Goal: Transaction & Acquisition: Purchase product/service

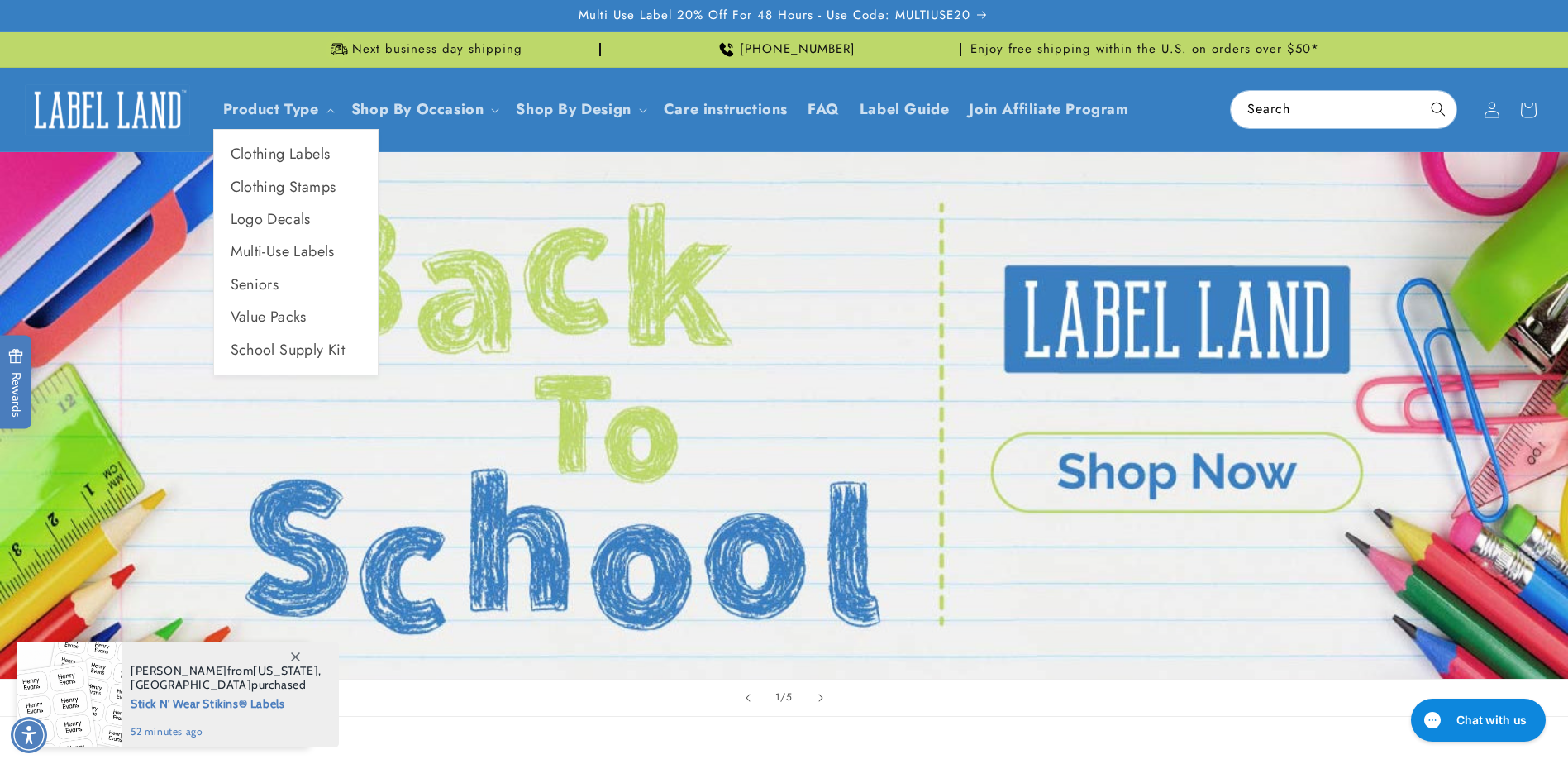
drag, startPoint x: 284, startPoint y: 154, endPoint x: 407, endPoint y: 204, distance: 132.8
click at [284, 154] on link "Clothing Labels" at bounding box center [296, 155] width 164 height 32
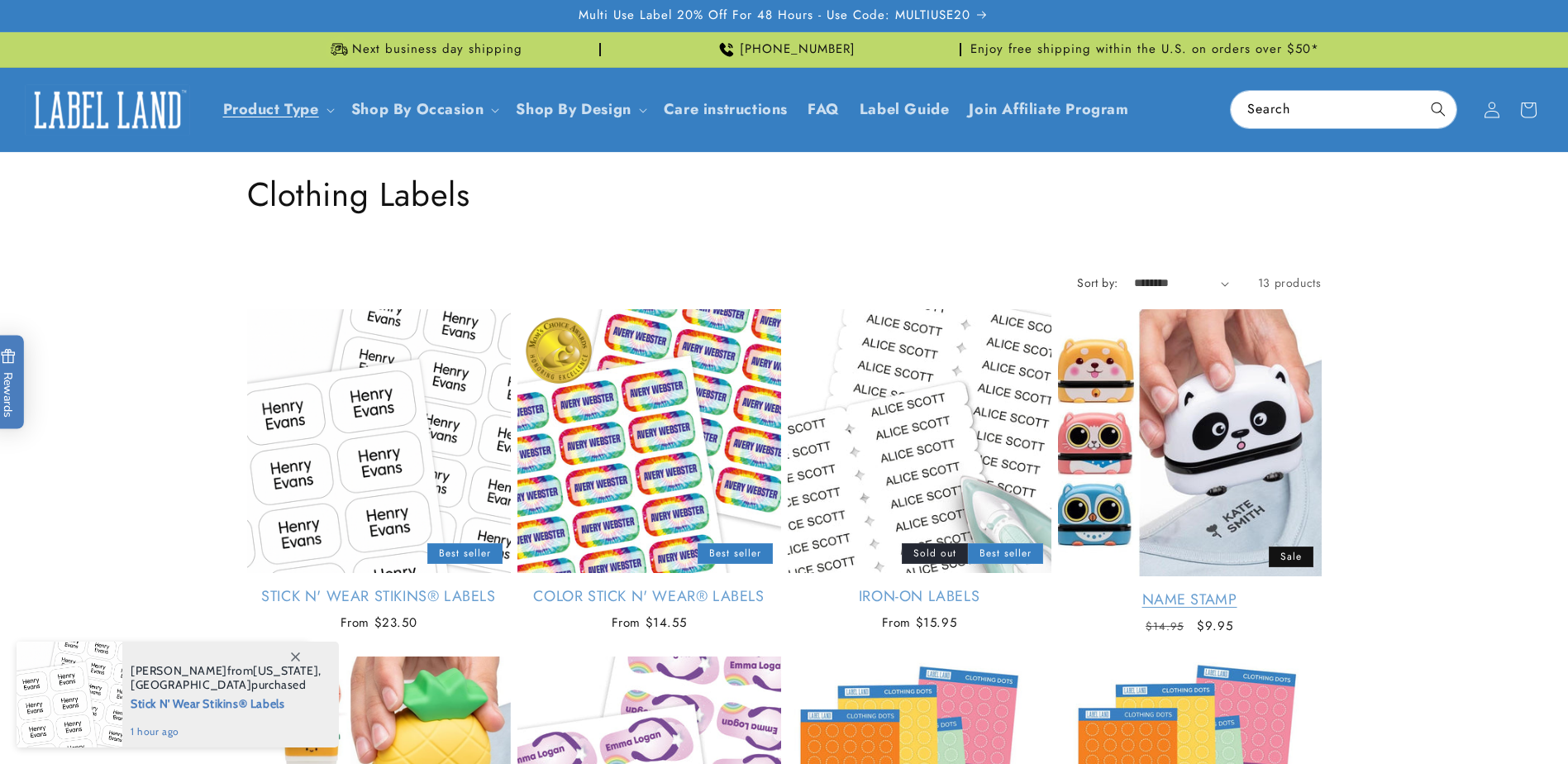
click at [1159, 590] on link "Name Stamp" at bounding box center [1190, 600] width 264 height 19
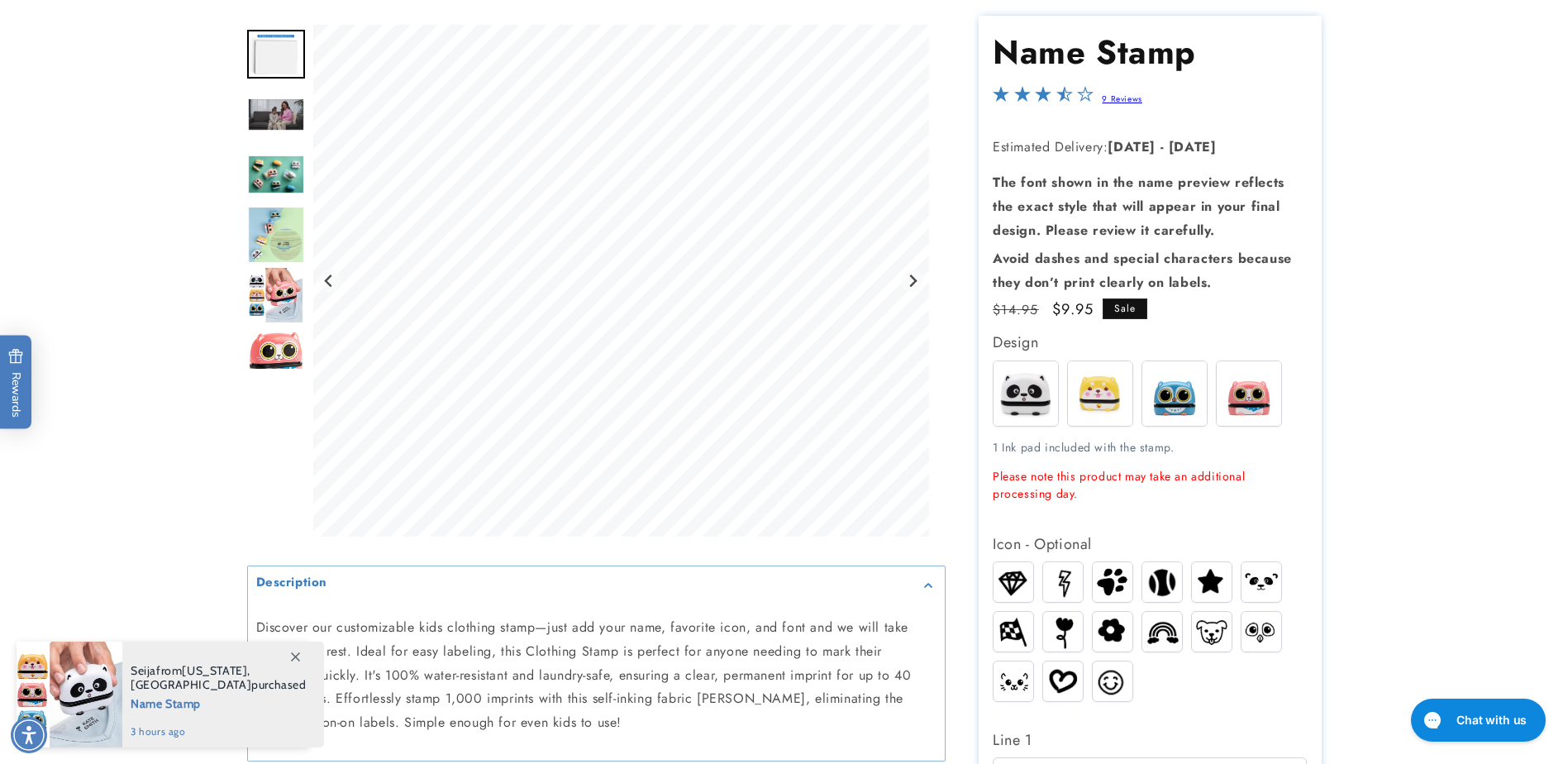
scroll to position [248, 0]
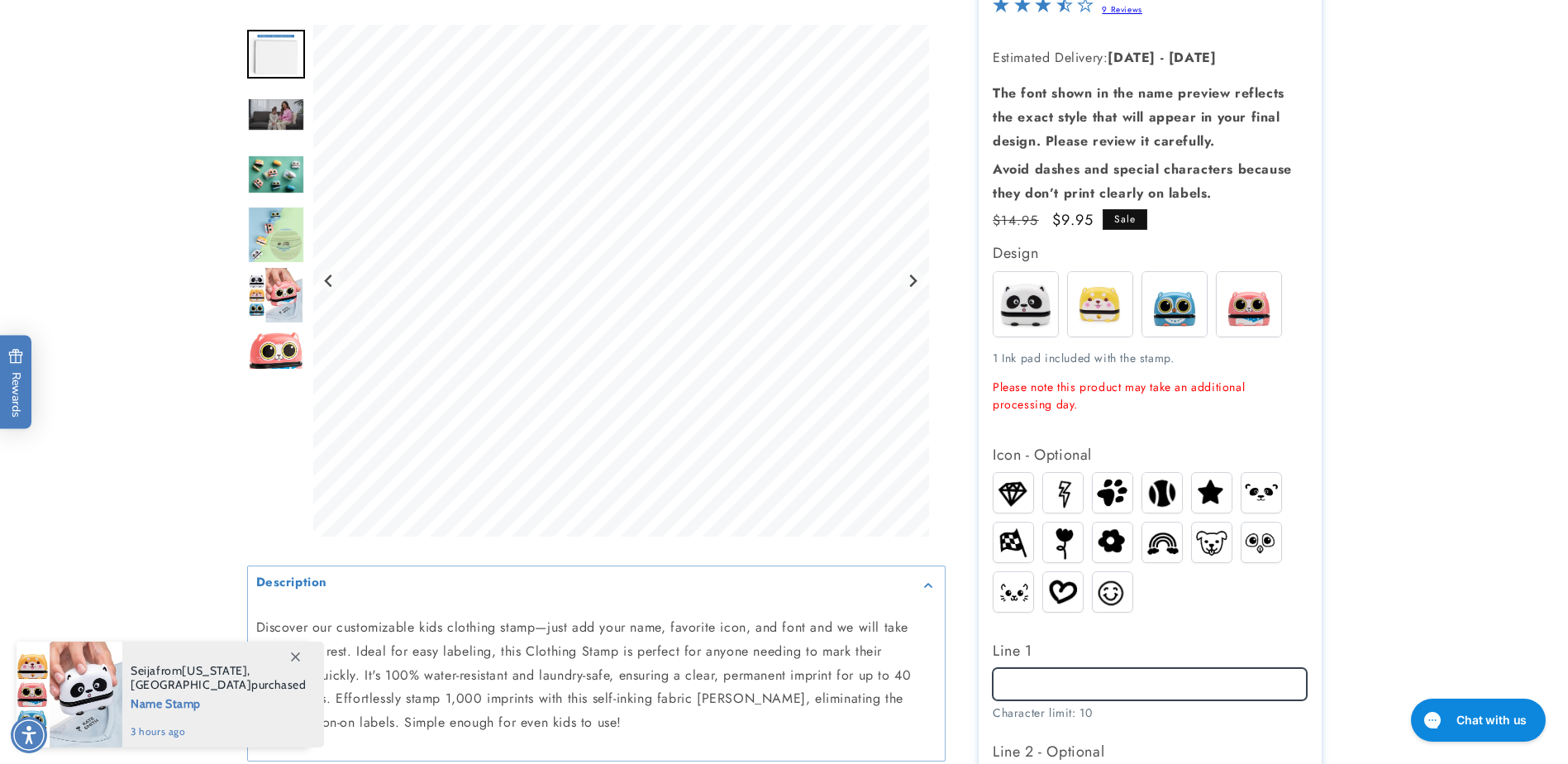
click at [1061, 682] on input "Line 1" at bounding box center [1149, 684] width 314 height 32
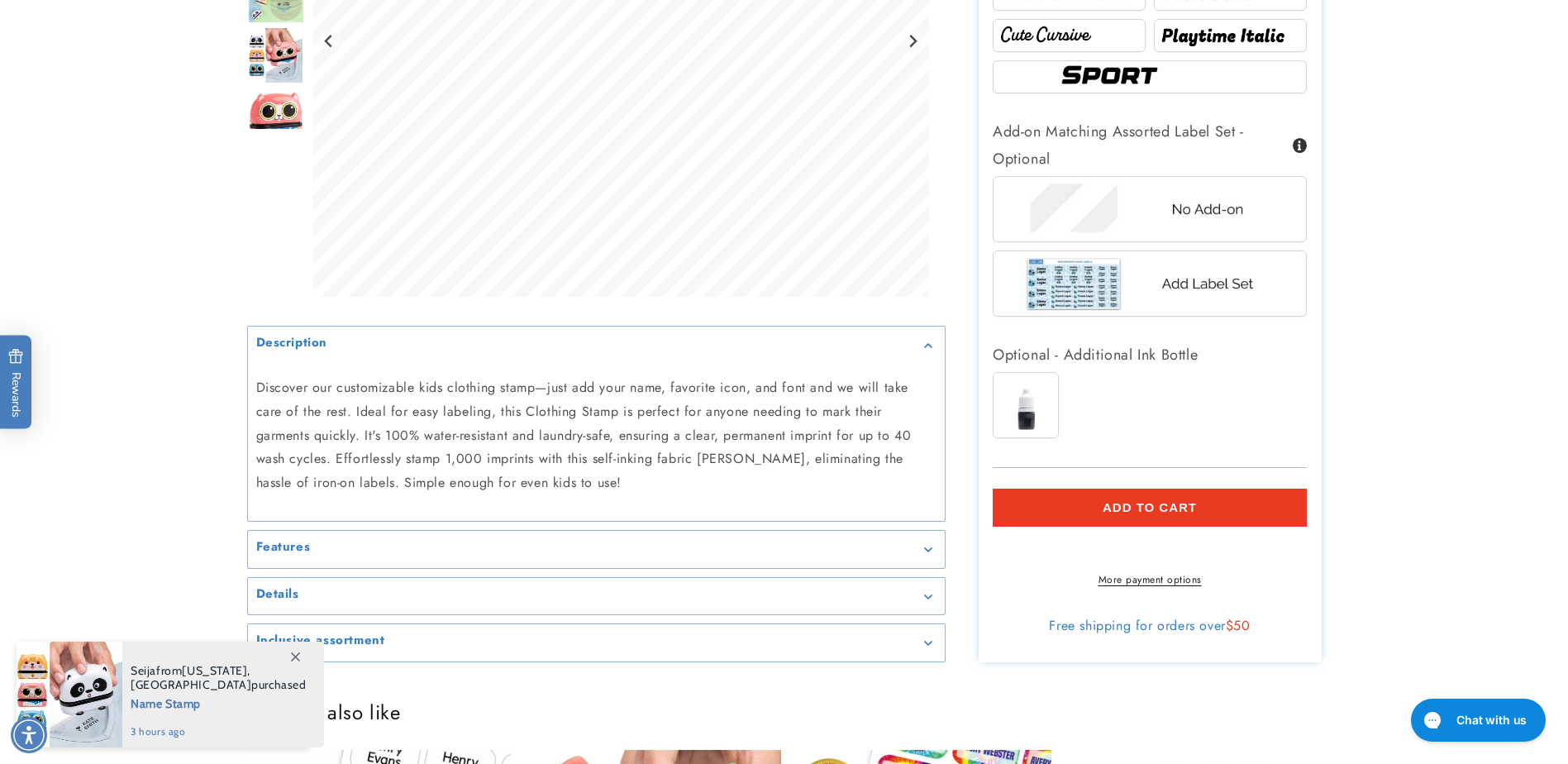
scroll to position [1158, 0]
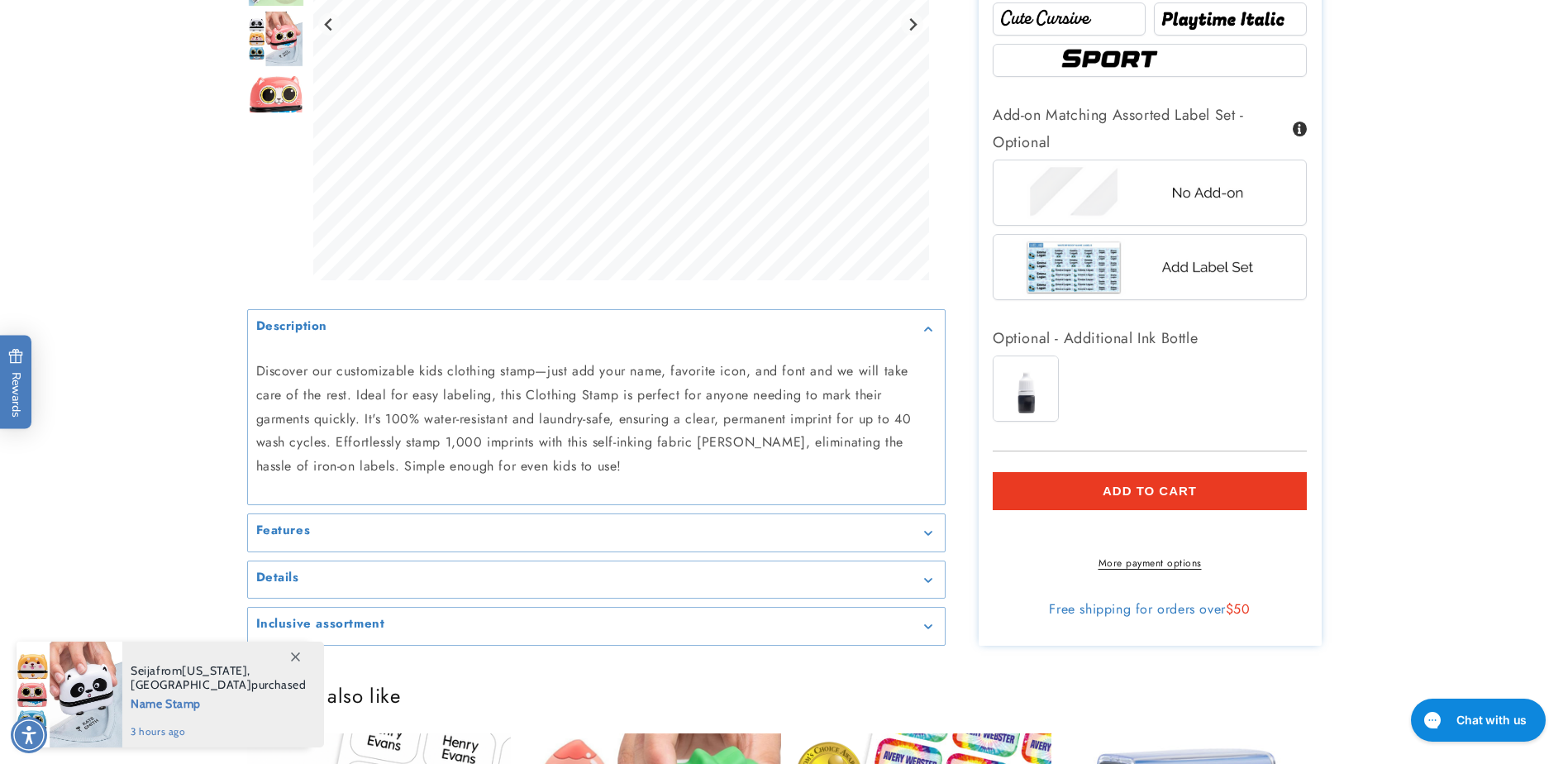
type input "**"
click at [1153, 496] on span "Add to cart" at bounding box center [1149, 492] width 94 height 15
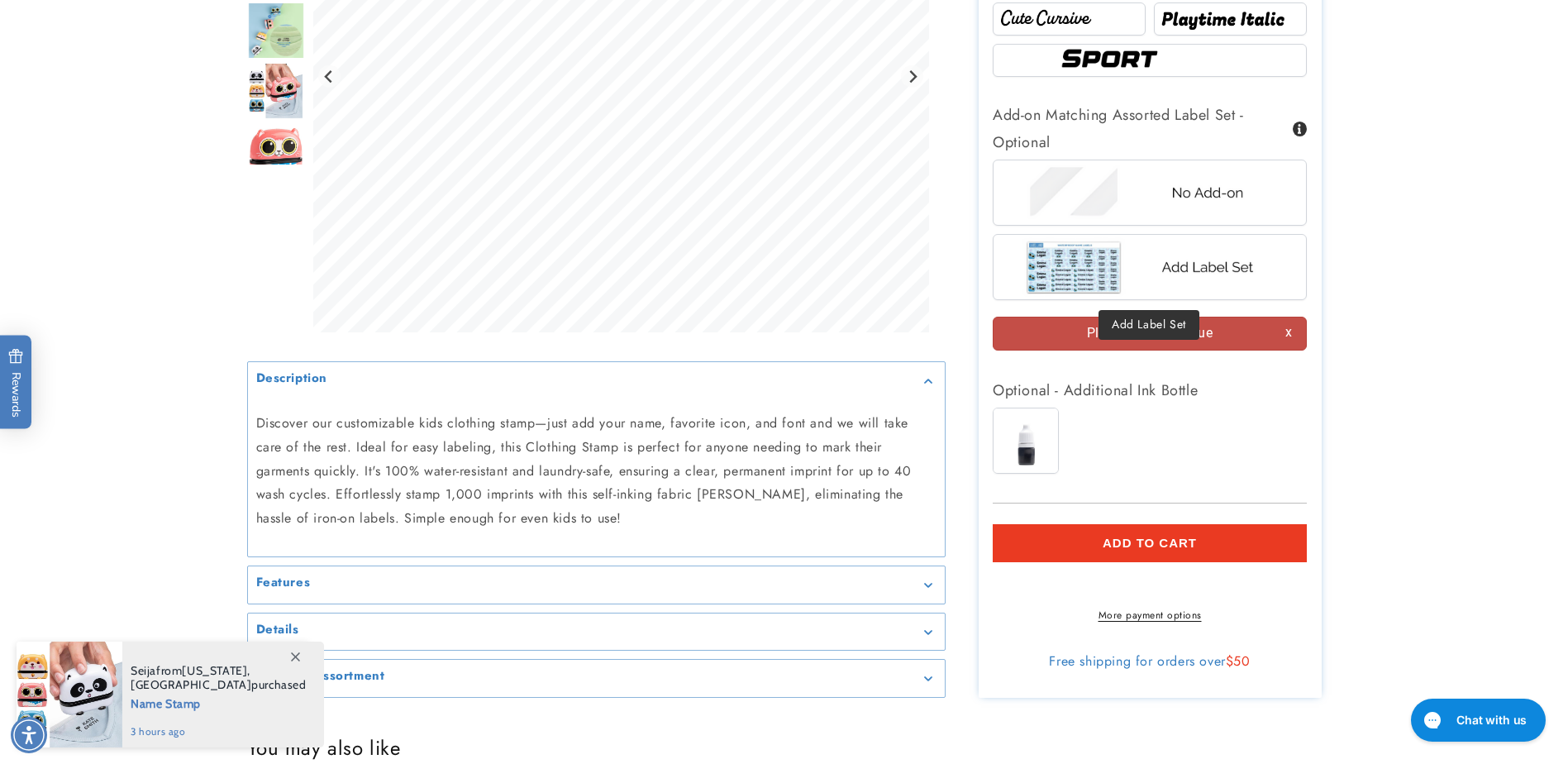
click at [1072, 274] on img at bounding box center [1150, 267] width 258 height 65
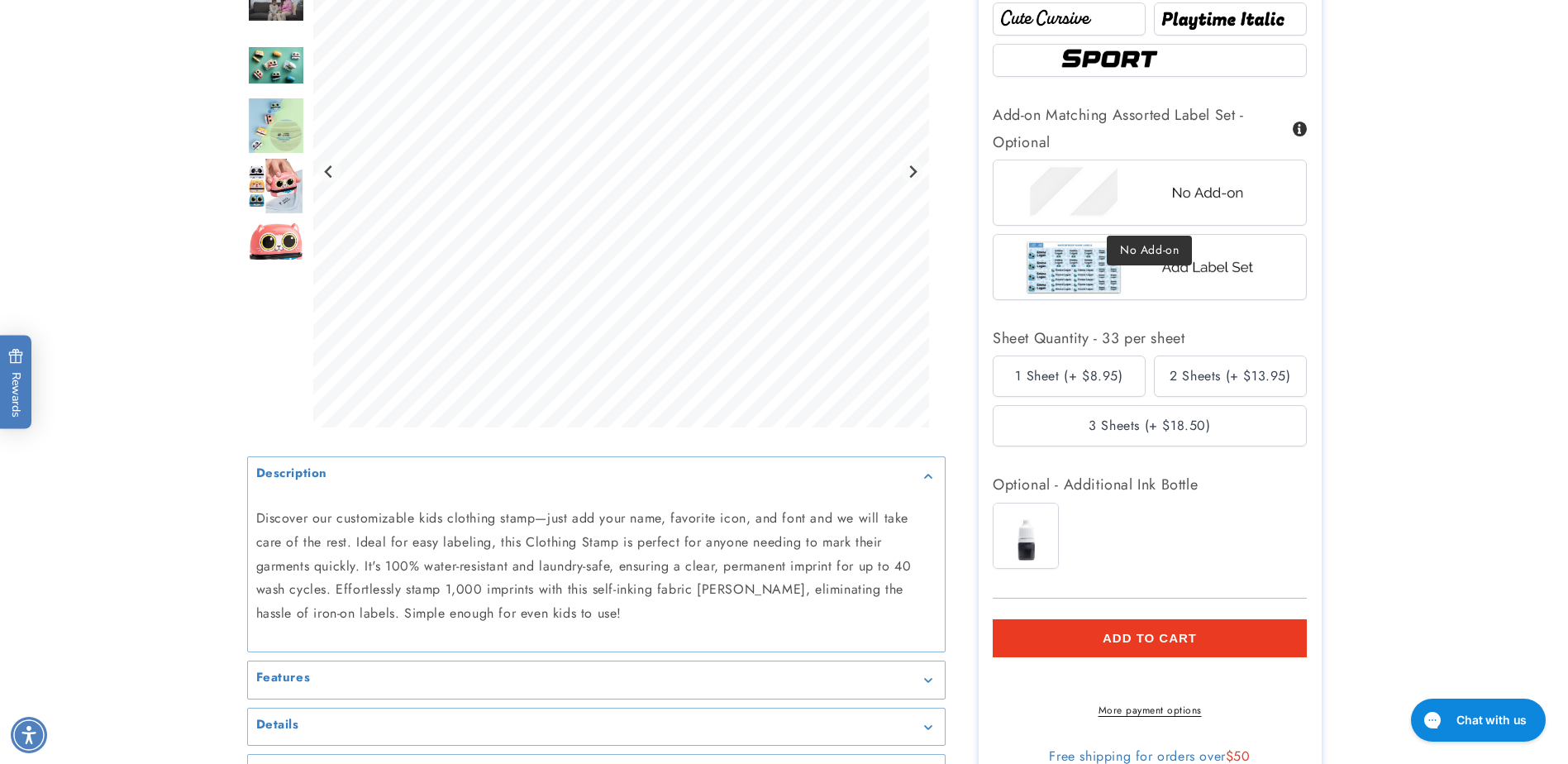
click at [1043, 214] on img at bounding box center [1150, 193] width 258 height 65
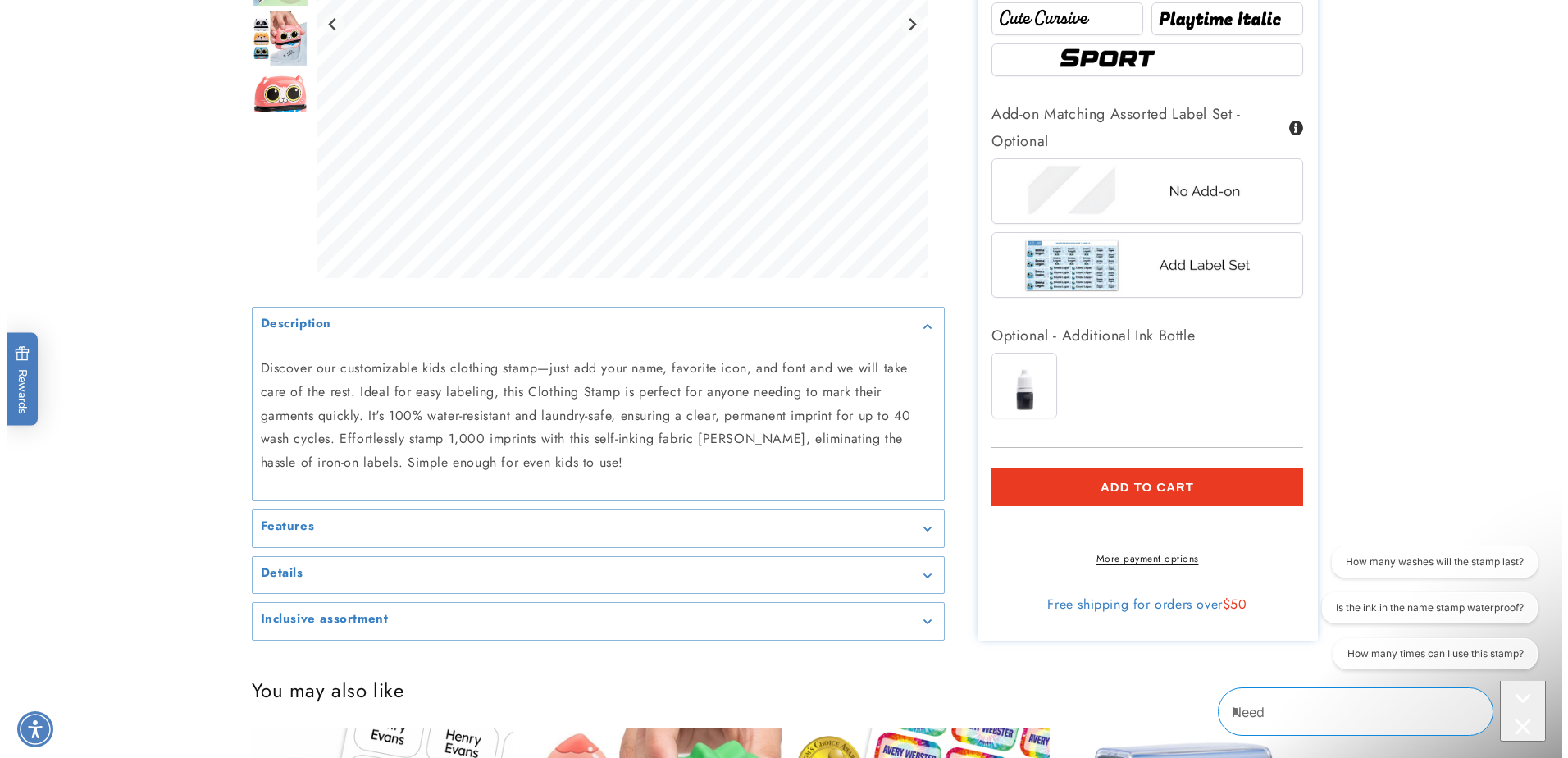
scroll to position [0, 0]
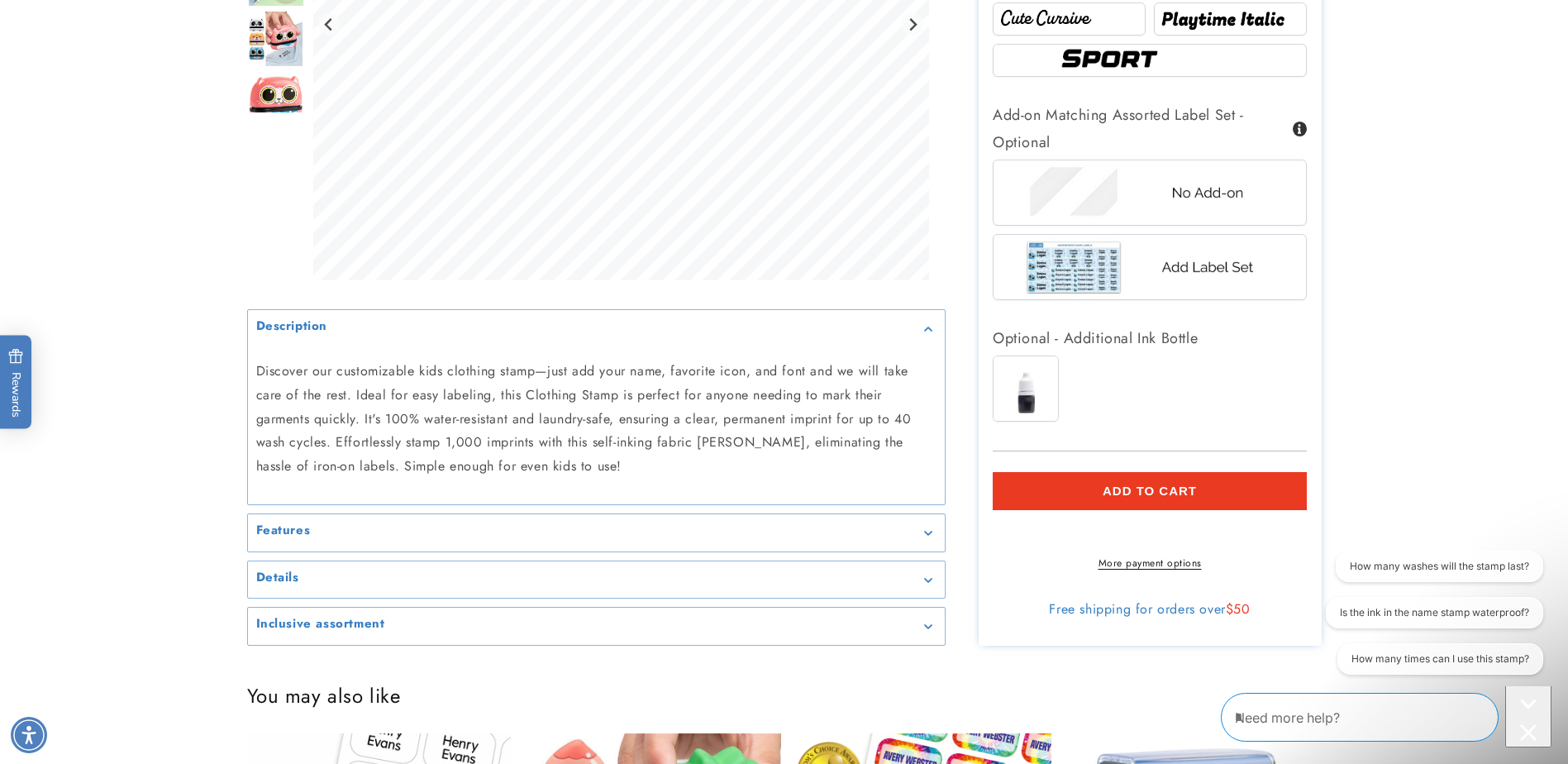
click at [1137, 495] on span "Add to cart" at bounding box center [1149, 492] width 94 height 15
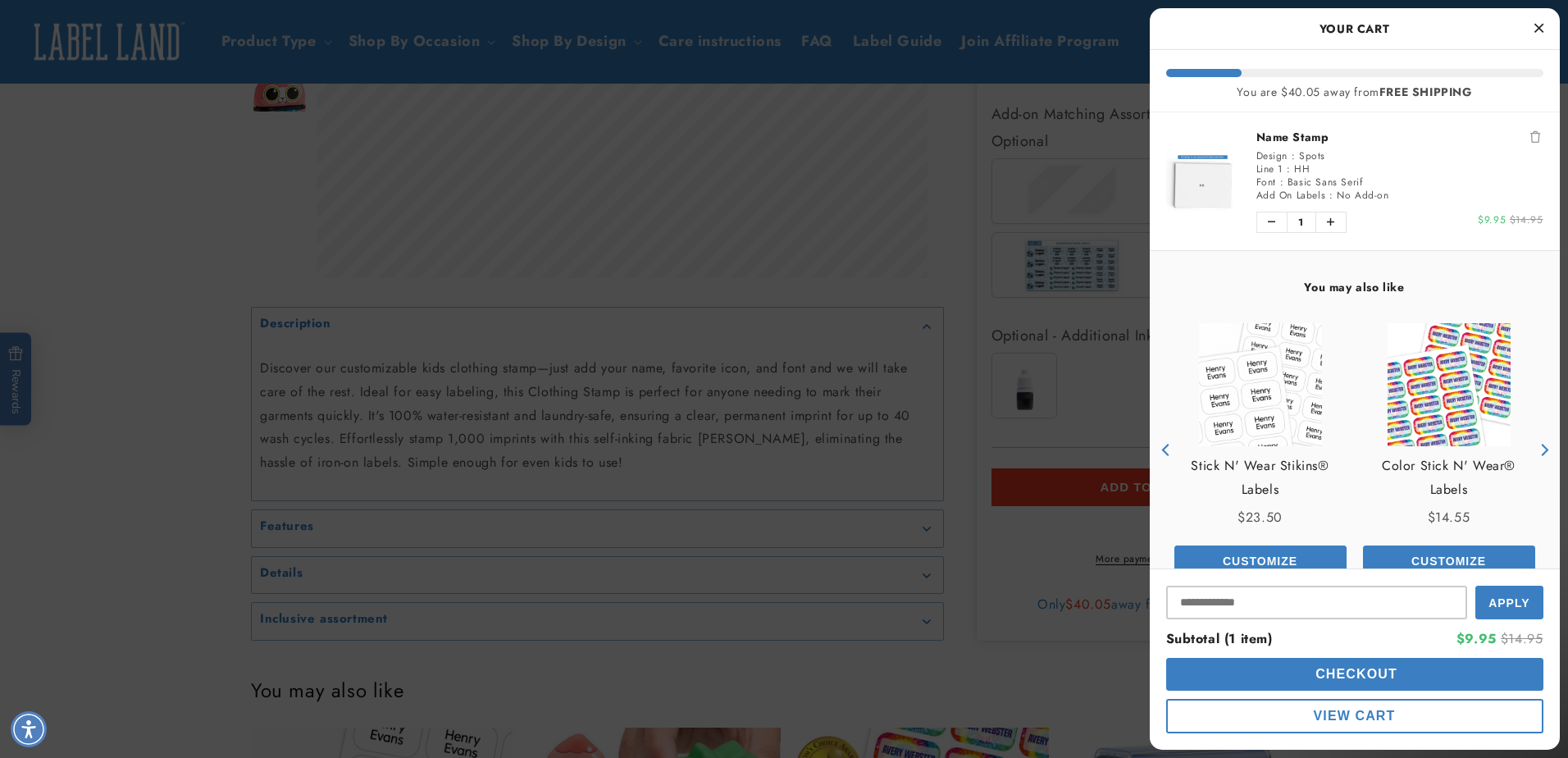
click at [1321, 670] on span "Checkout" at bounding box center [1354, 673] width 86 height 14
